Goal: Find specific page/section: Find specific page/section

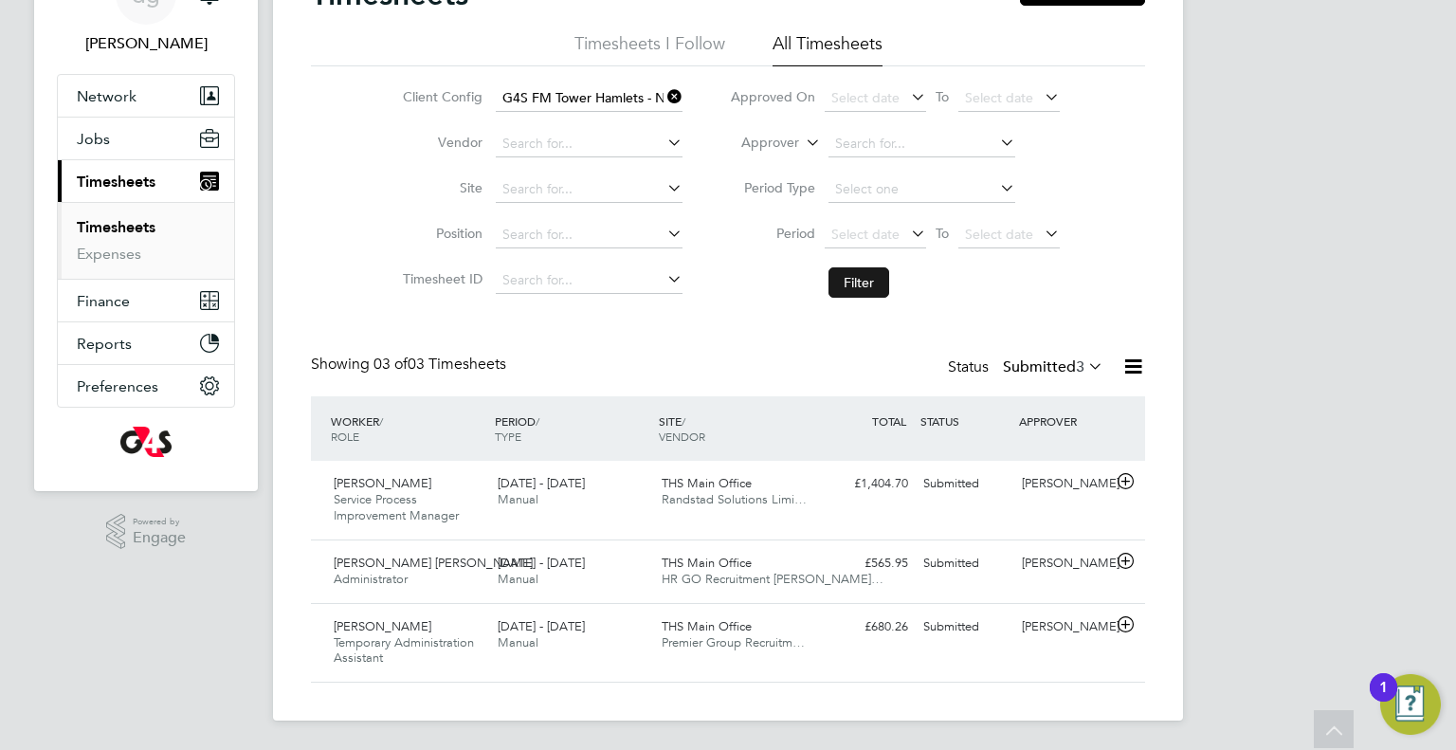
click at [862, 293] on button "Filter" at bounding box center [859, 282] width 61 height 30
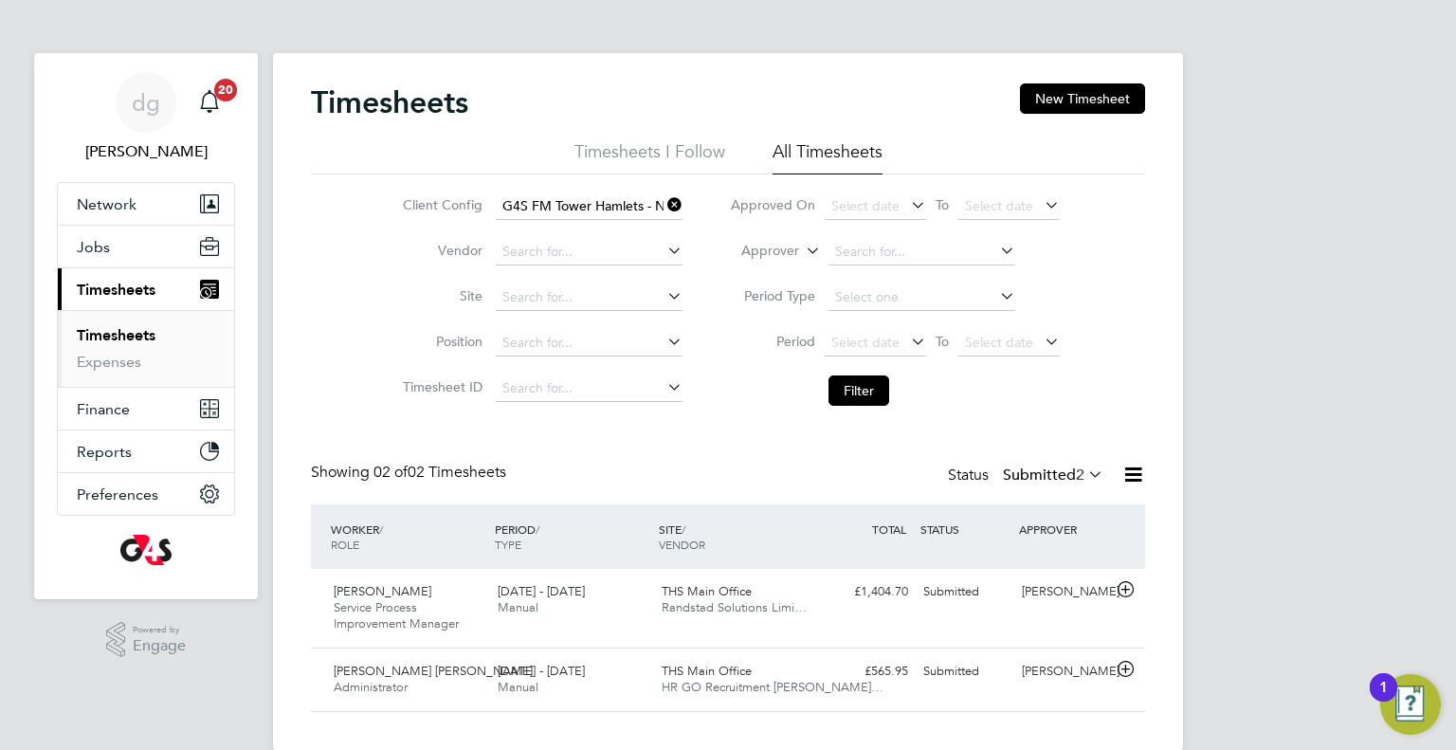
click at [664, 200] on icon at bounding box center [664, 205] width 0 height 27
click at [612, 211] on input at bounding box center [589, 206] width 187 height 27
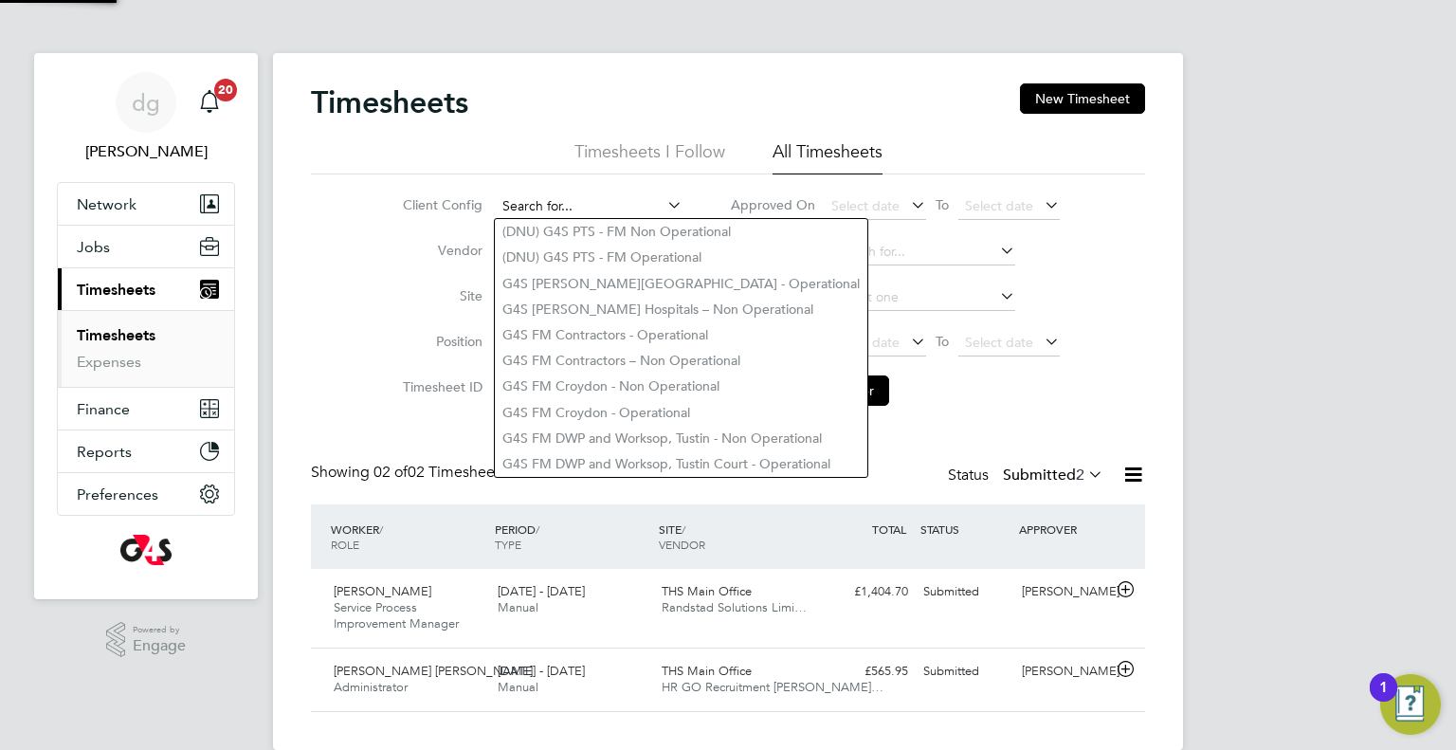
type input "r"
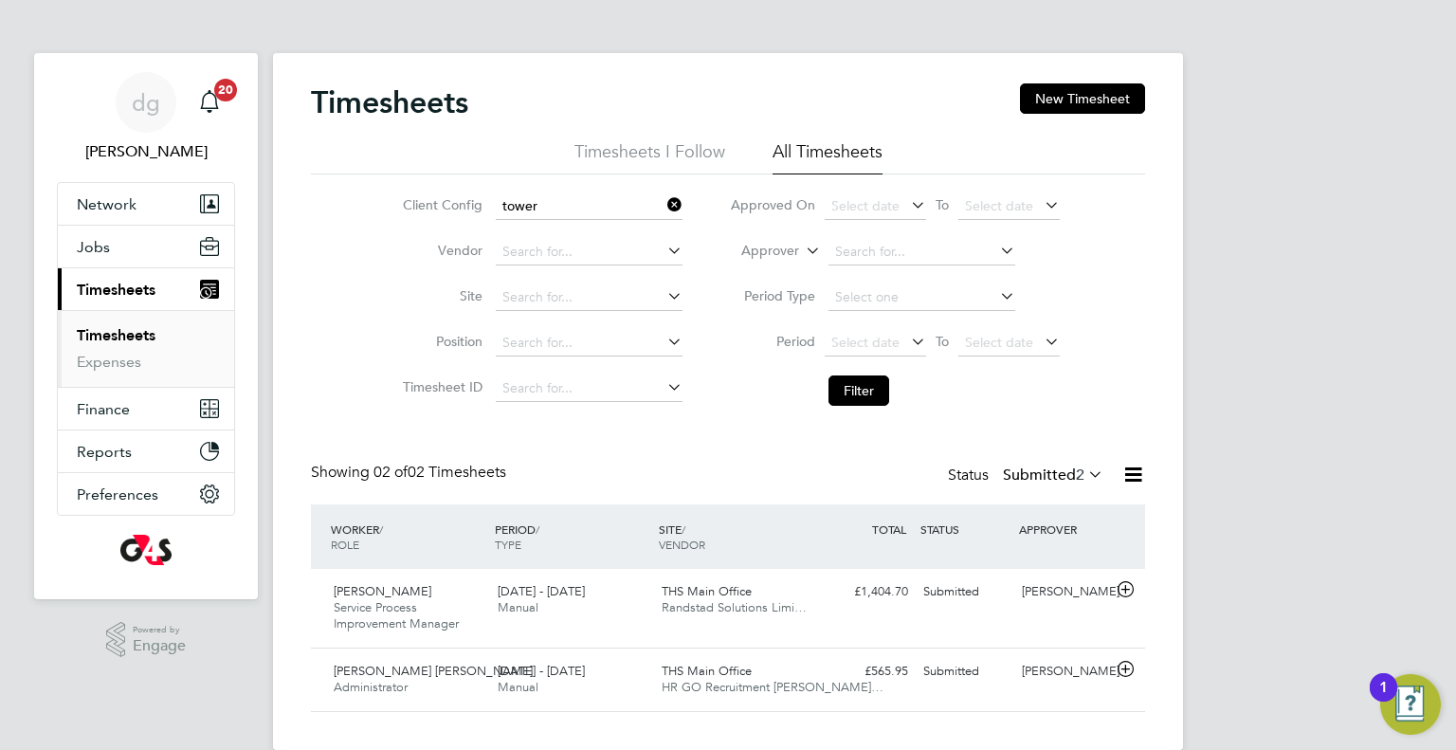
click at [607, 246] on li "G4S FM [GEOGRAPHIC_DATA] - Operational" at bounding box center [626, 258] width 262 height 26
type input "G4S FM [GEOGRAPHIC_DATA] - Operational"
click at [831, 383] on button "Filter" at bounding box center [859, 391] width 61 height 30
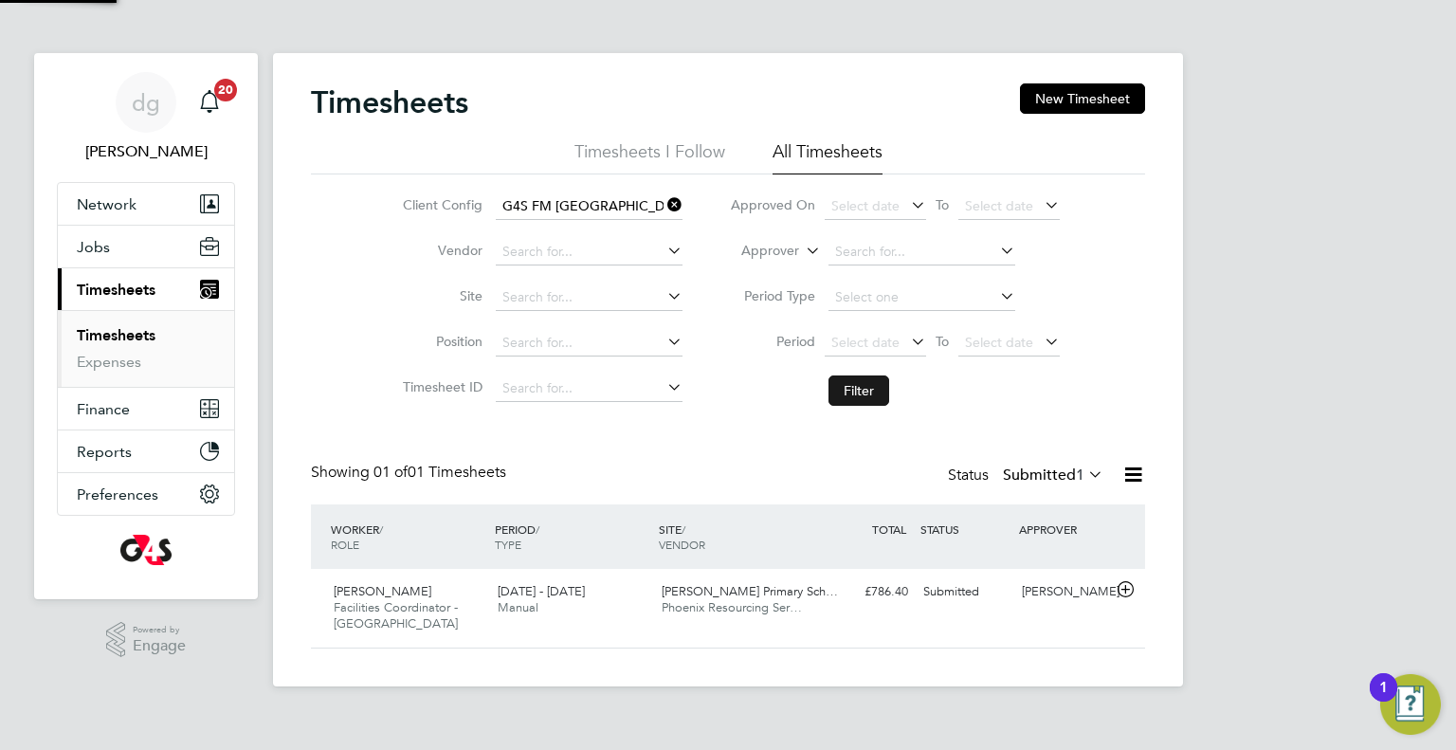
scroll to position [47, 165]
click at [805, 596] on span "[PERSON_NAME] Primary Sch…" at bounding box center [750, 591] width 176 height 16
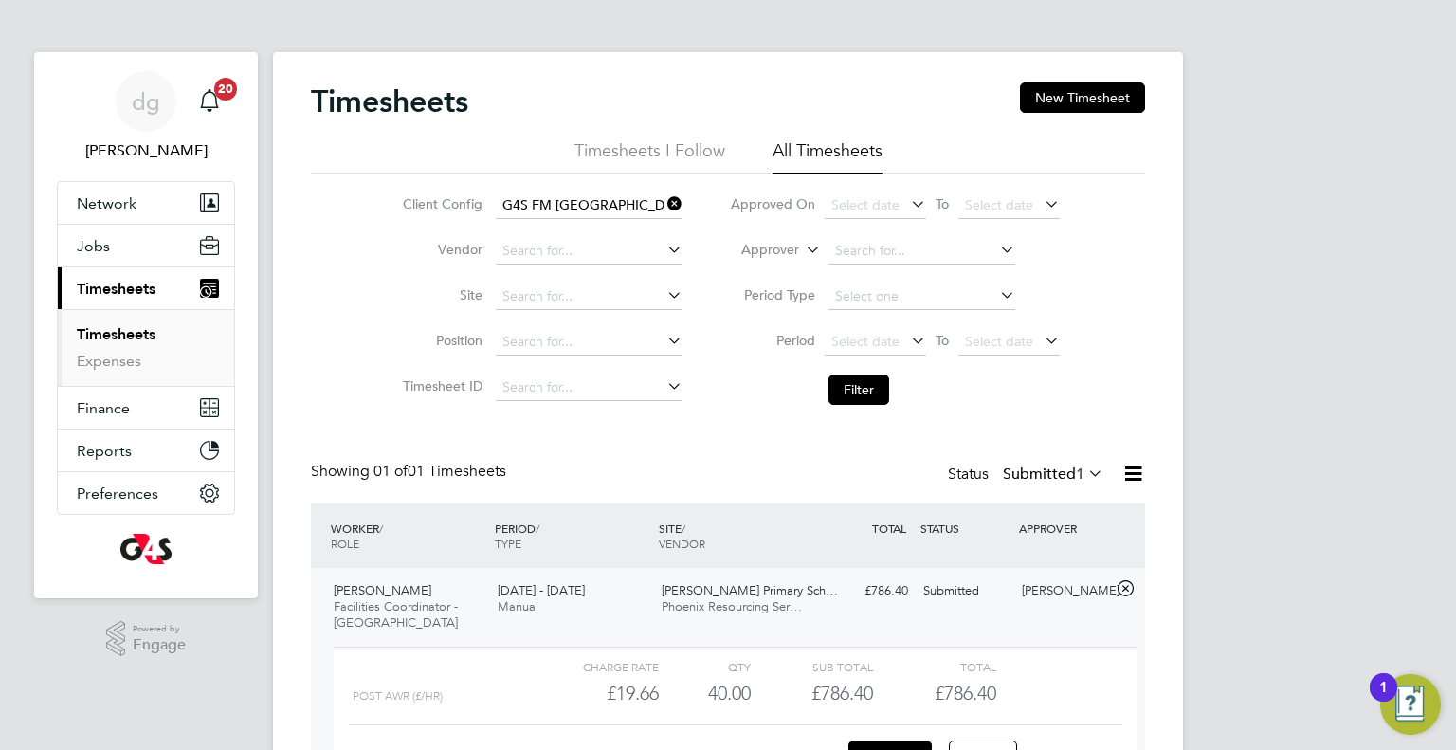
scroll to position [140, 0]
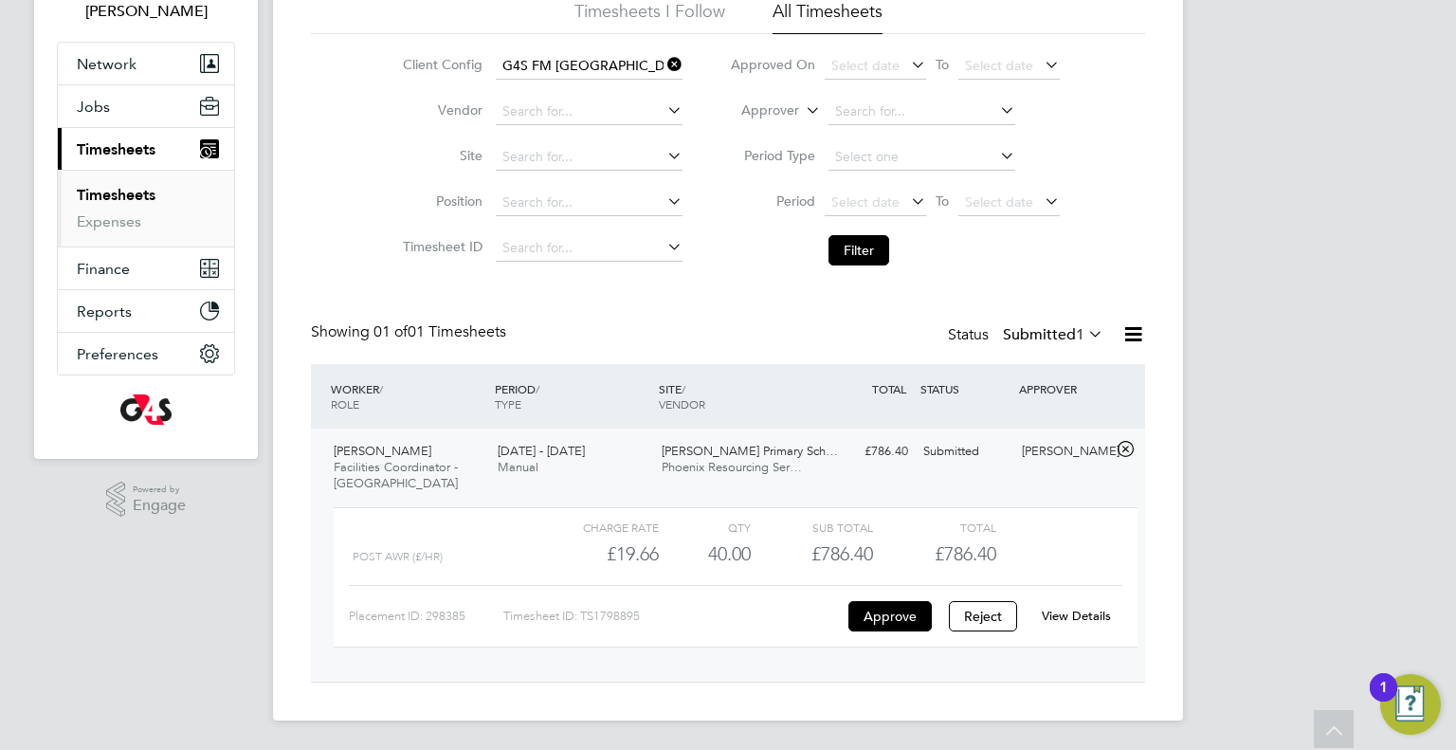
click at [1064, 614] on link "View Details" at bounding box center [1076, 616] width 69 height 16
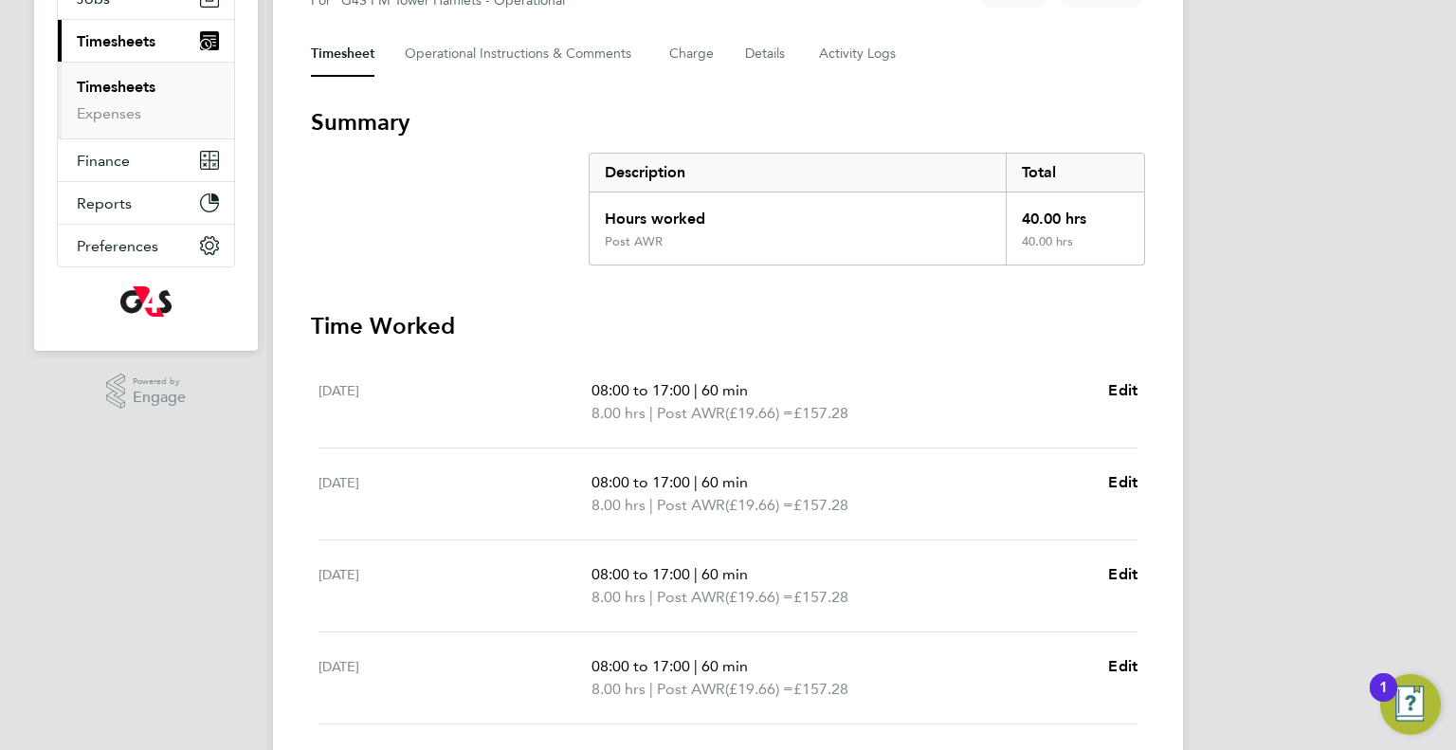
scroll to position [478, 0]
